Goal: Task Accomplishment & Management: Manage account settings

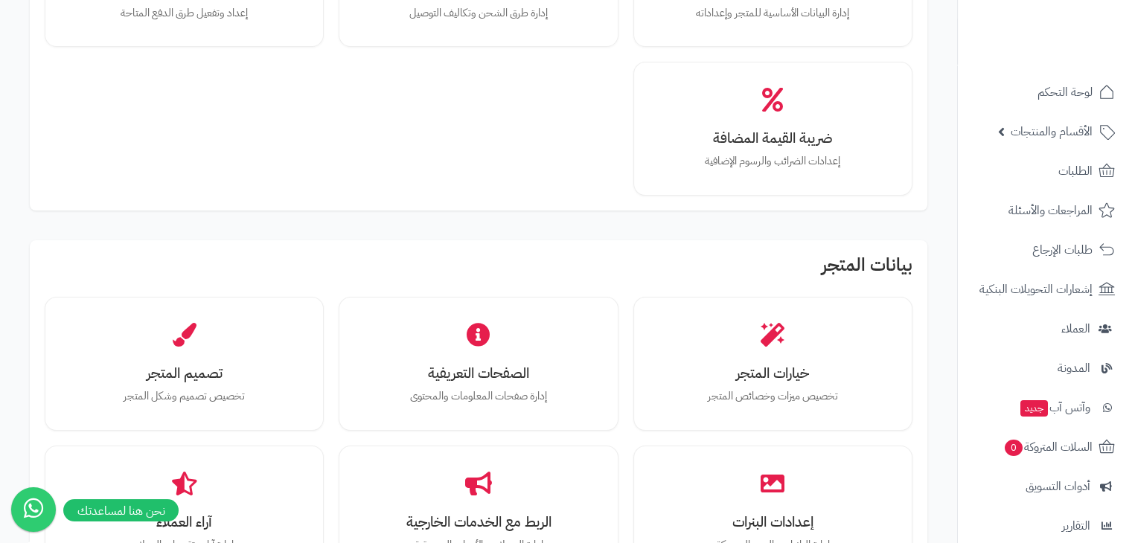
scroll to position [225, 0]
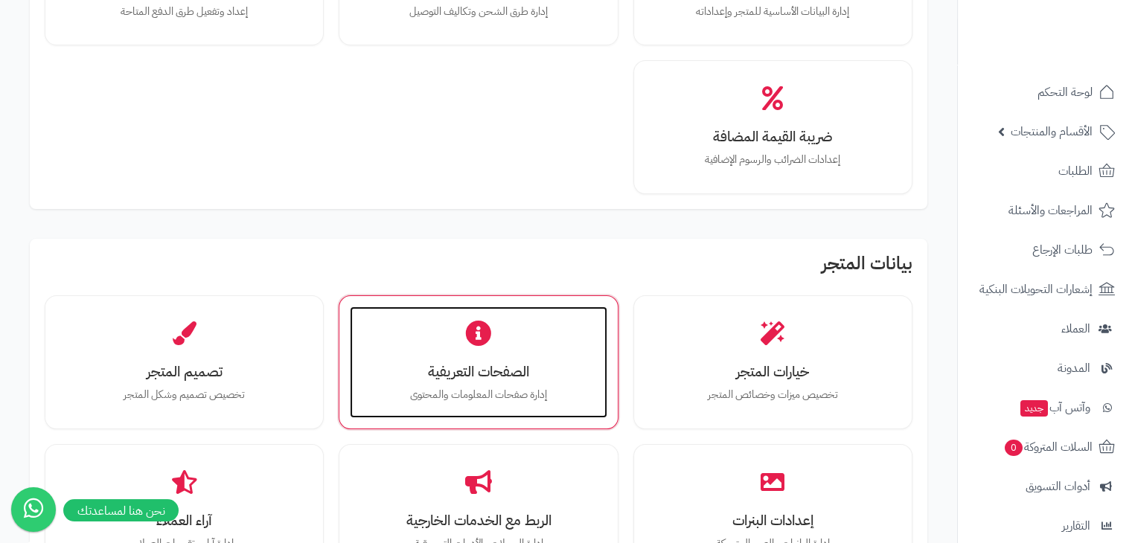
click at [470, 367] on h3 "الصفحات التعريفية" at bounding box center [478, 372] width 227 height 16
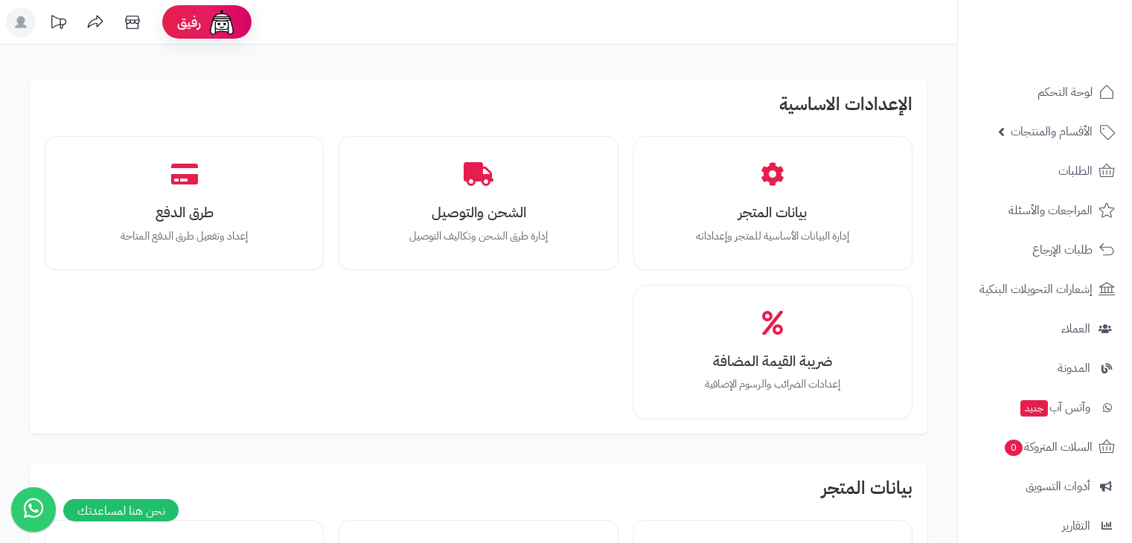
scroll to position [228, 0]
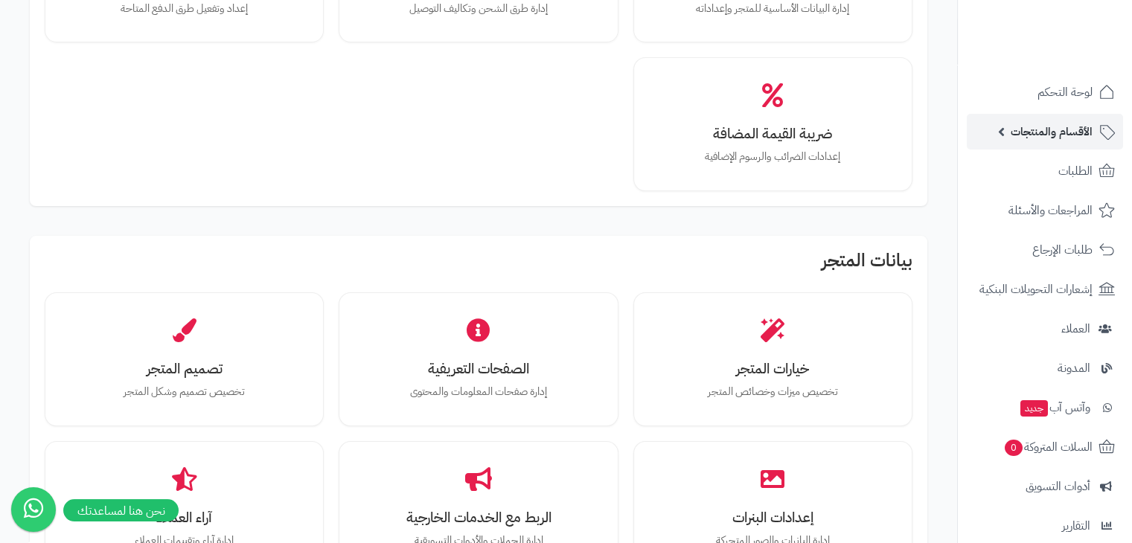
click at [1041, 129] on span "الأقسام والمنتجات" at bounding box center [1052, 131] width 82 height 21
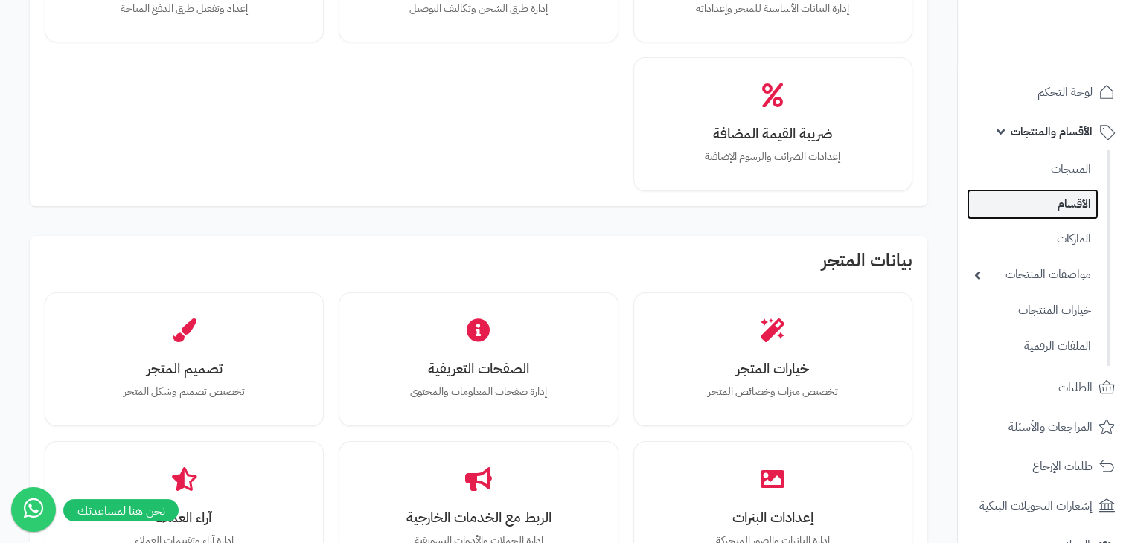
click at [1060, 208] on link "الأقسام" at bounding box center [1033, 204] width 132 height 31
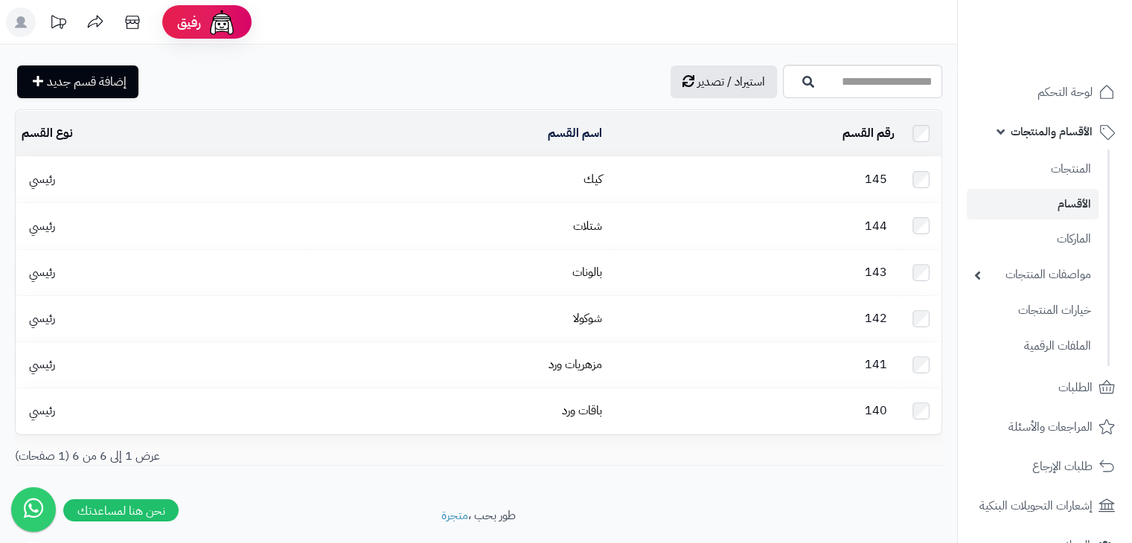
click at [700, 484] on div "استيراد / تصدير إضافة قسم جديد تصفية اسم القسم تصفية رقم القسم المحدد: 0 حذف اس…" at bounding box center [478, 276] width 957 height 463
click at [1069, 88] on span "لوحة التحكم" at bounding box center [1065, 92] width 54 height 21
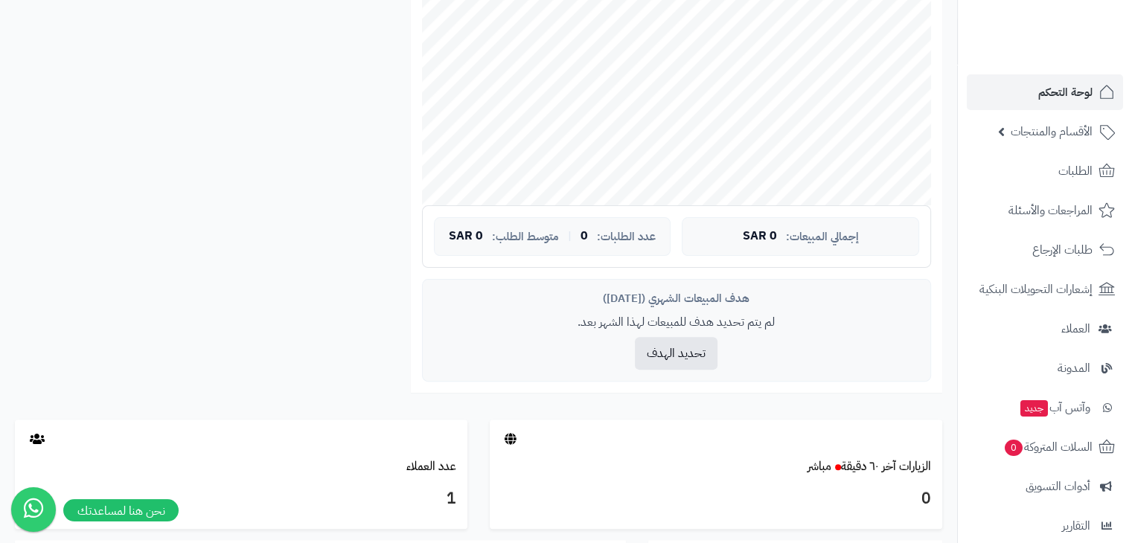
scroll to position [177, 0]
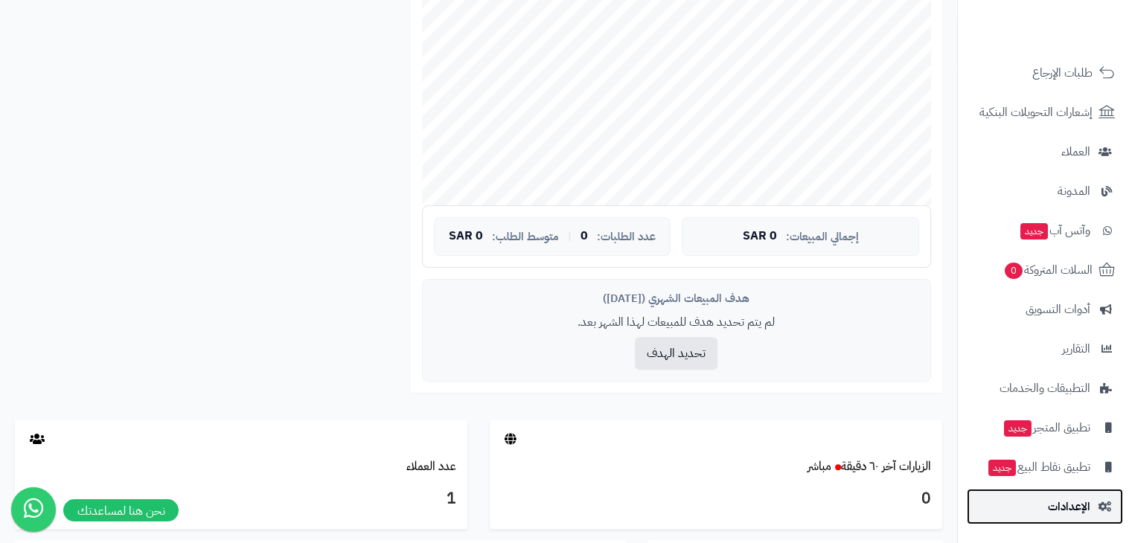
click at [1099, 498] on link "الإعدادات" at bounding box center [1045, 507] width 156 height 36
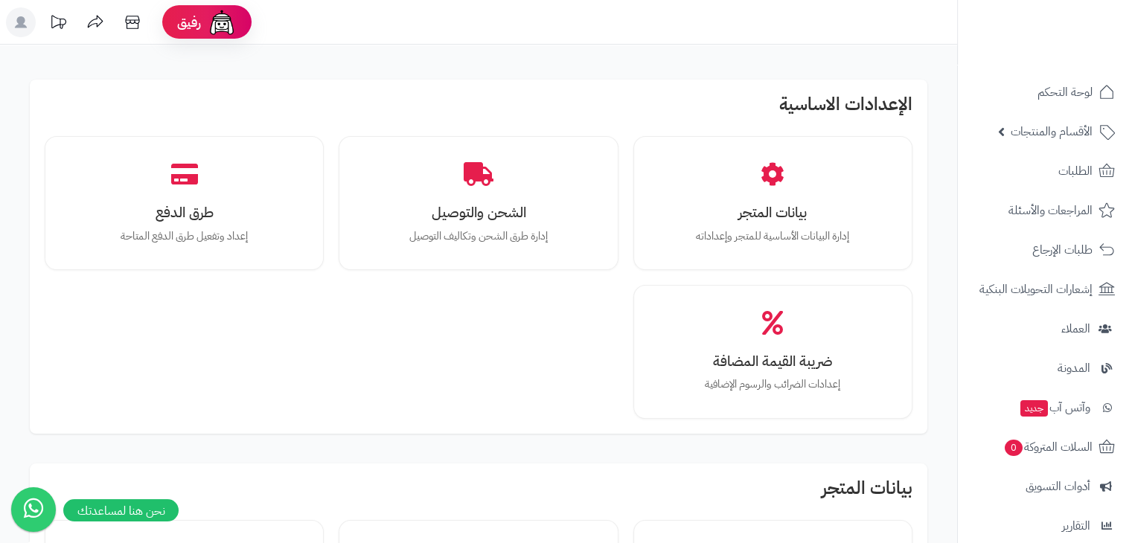
scroll to position [372, 0]
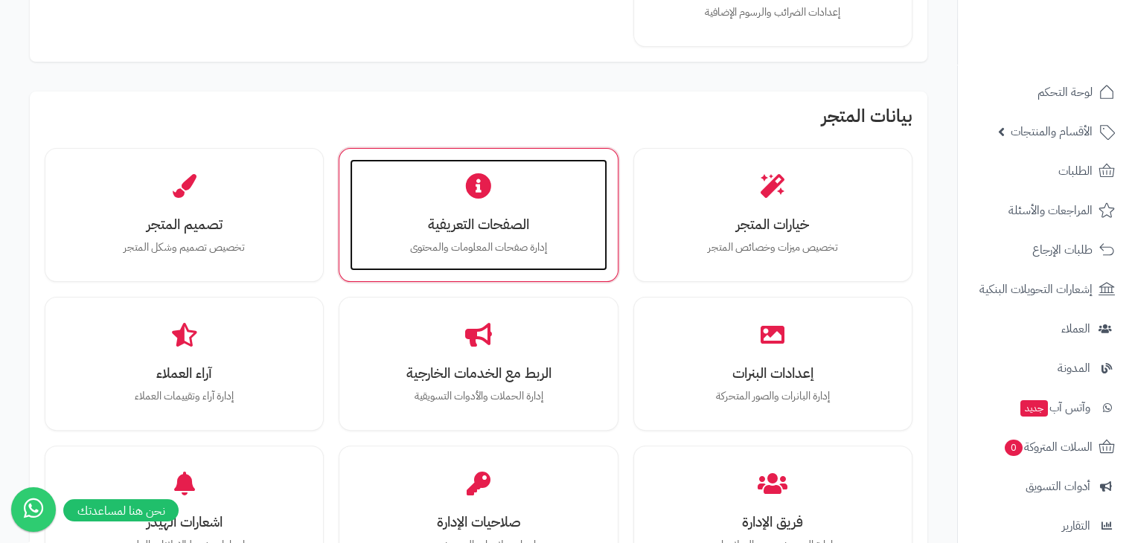
click at [490, 221] on h3 "الصفحات التعريفية" at bounding box center [478, 225] width 227 height 16
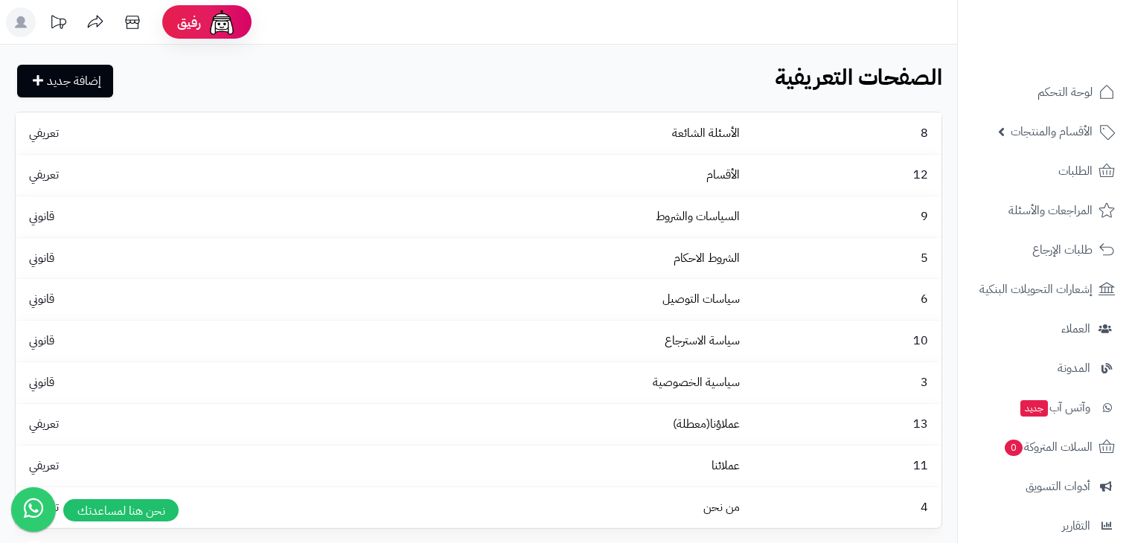
scroll to position [149, 0]
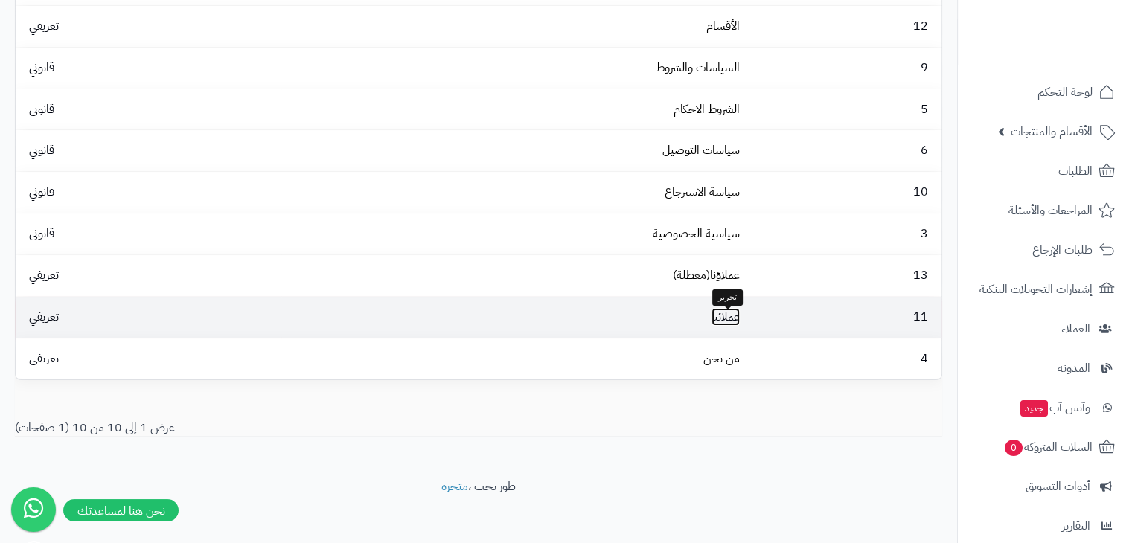
click at [726, 324] on link "عملائنا" at bounding box center [725, 317] width 28 height 18
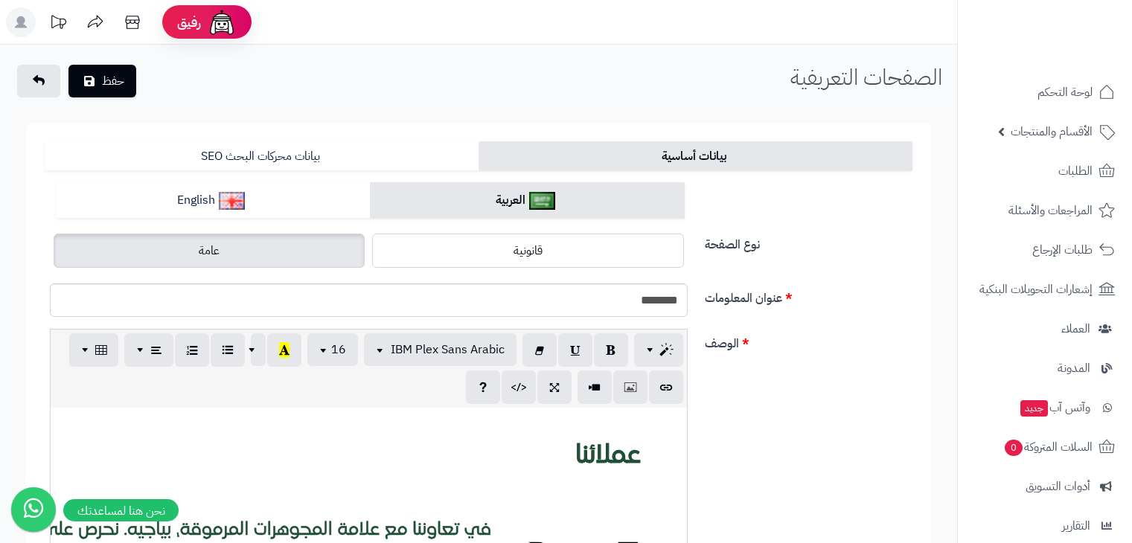
click at [592, 295] on input "*******" at bounding box center [369, 300] width 638 height 33
type input "**********"
click at [122, 84] on button "حفظ" at bounding box center [102, 80] width 68 height 33
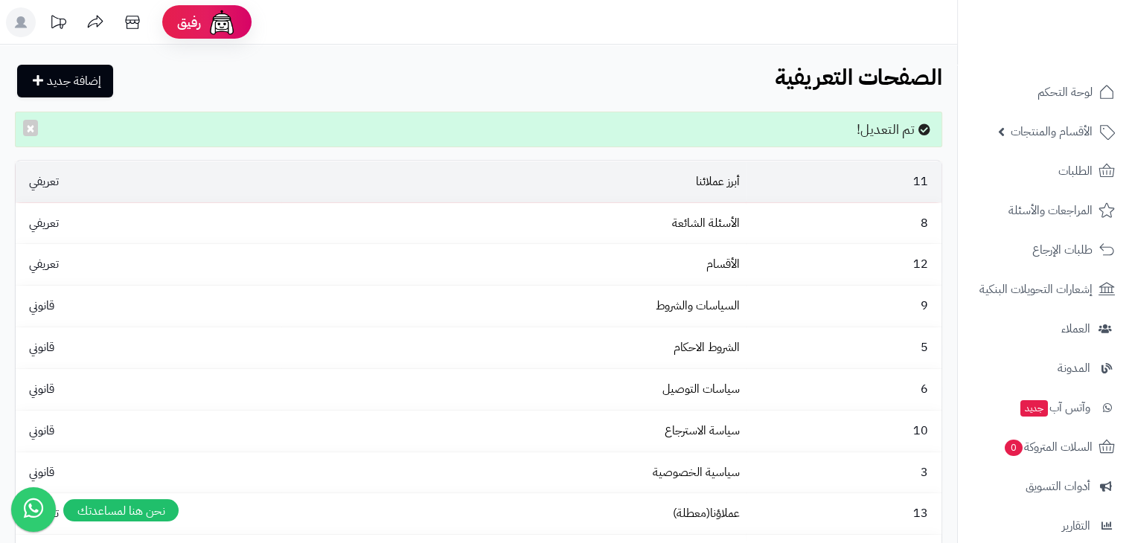
click at [729, 197] on td "أبرز عملائنا" at bounding box center [513, 182] width 464 height 41
click at [723, 185] on link "أبرز عملائنا" at bounding box center [718, 182] width 44 height 18
